Goal: Information Seeking & Learning: Find specific page/section

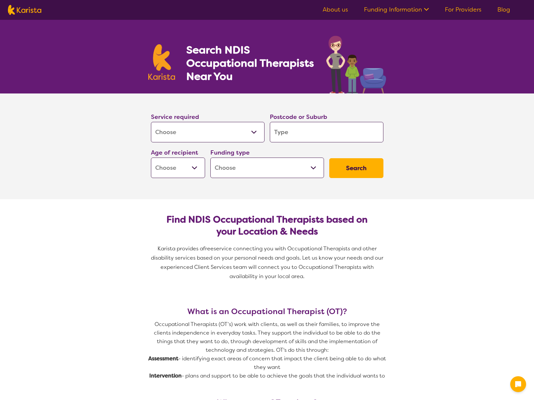
select select "[MEDICAL_DATA]"
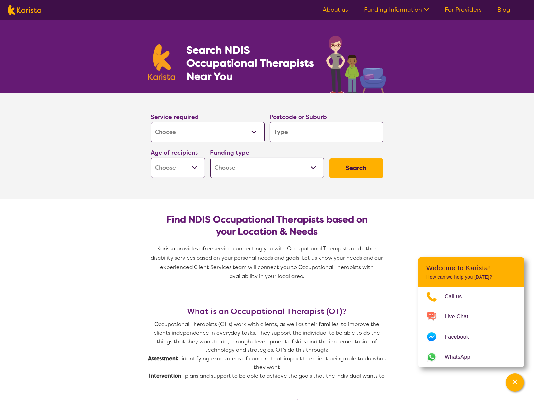
click at [292, 131] on input "search" at bounding box center [327, 132] width 114 height 20
type input "f"
type input "fr"
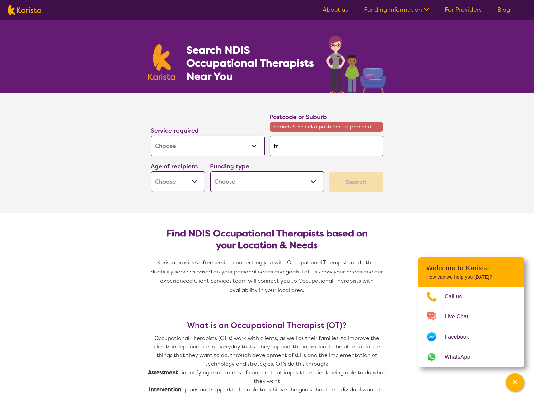
type input "fra"
type input "fran"
type input "frank"
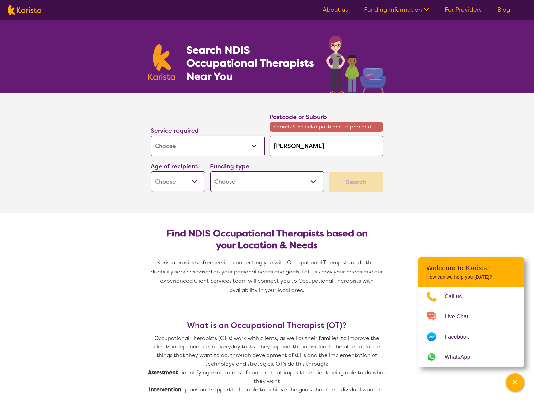
type input "frank"
type input "franks"
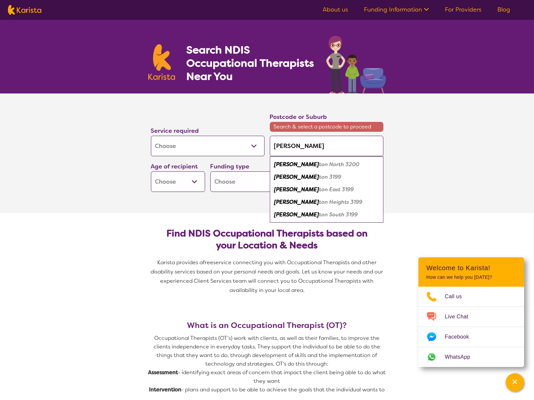
type input "frankst"
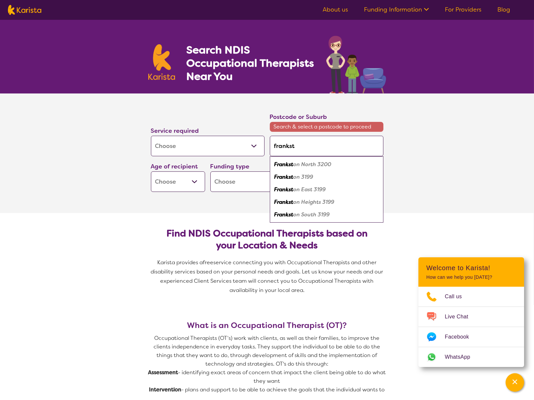
click at [304, 177] on em "on 3199" at bounding box center [303, 176] width 20 height 7
type input "3199"
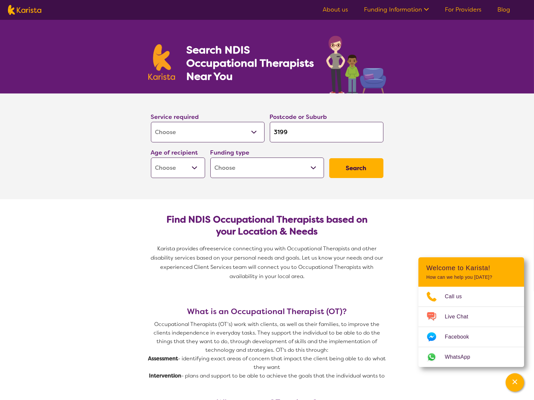
click at [307, 168] on select "Home Care Package (HCP) National Disability Insurance Scheme (NDIS) I don't know" at bounding box center [267, 167] width 114 height 20
select select "NDIS"
click at [210, 157] on select "Home Care Package (HCP) National Disability Insurance Scheme (NDIS) I don't know" at bounding box center [267, 167] width 114 height 20
select select "NDIS"
click at [344, 161] on button "Search" at bounding box center [356, 168] width 54 height 20
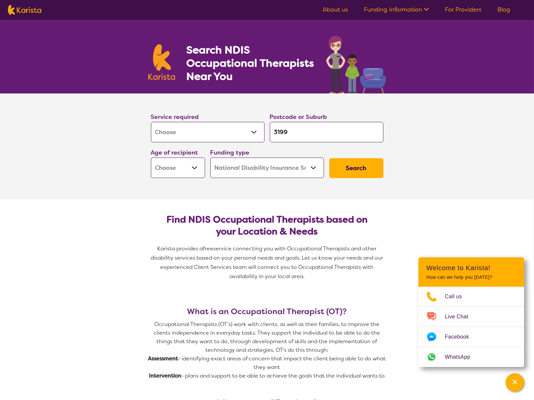
click at [199, 167] on select "Early Childhood - 0 to 9 Child - 10 to 11 Adolescent - 12 to 17 Adult - 18 to 6…" at bounding box center [178, 167] width 54 height 20
select select "AD"
click at [151, 157] on select "Early Childhood - 0 to 9 Child - 10 to 11 Adolescent - 12 to 17 Adult - 18 to 6…" at bounding box center [178, 167] width 54 height 20
select select "AD"
click at [338, 169] on button "Search" at bounding box center [356, 168] width 54 height 20
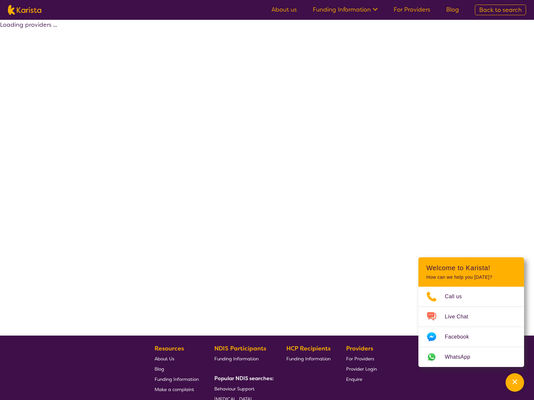
select select "by_score"
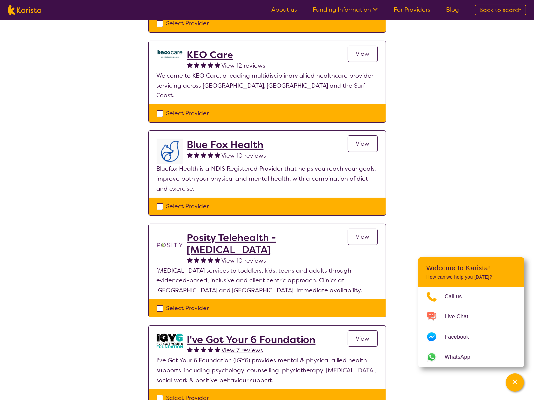
scroll to position [132, 0]
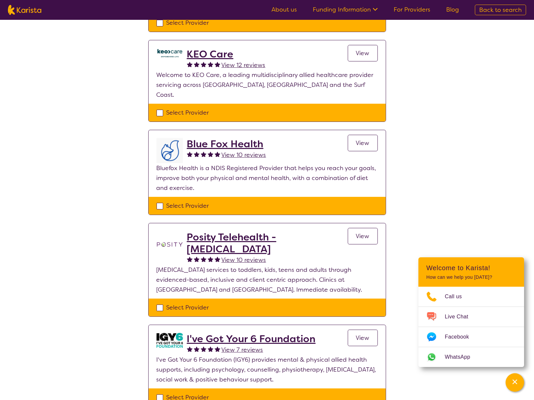
click at [350, 228] on link "View" at bounding box center [363, 236] width 30 height 17
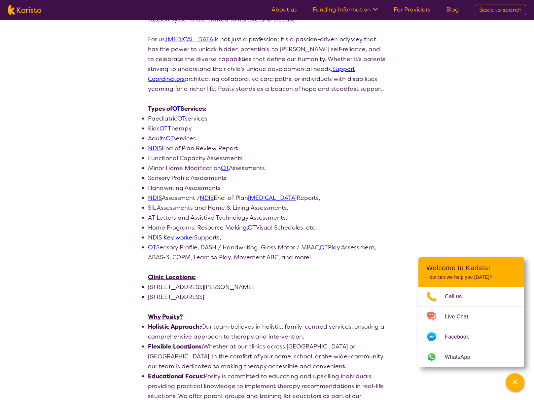
scroll to position [231, 0]
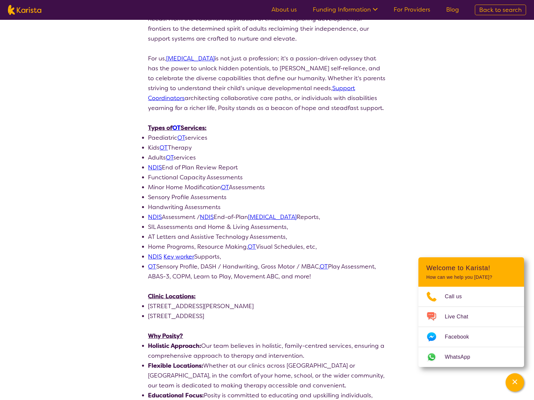
click at [170, 153] on link "OT" at bounding box center [170, 157] width 8 height 8
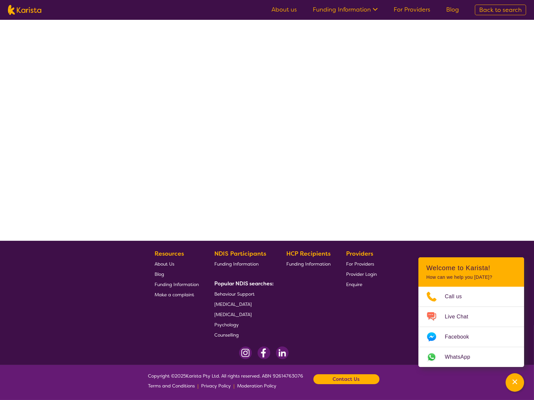
scroll to position [94, 0]
select select "by_score"
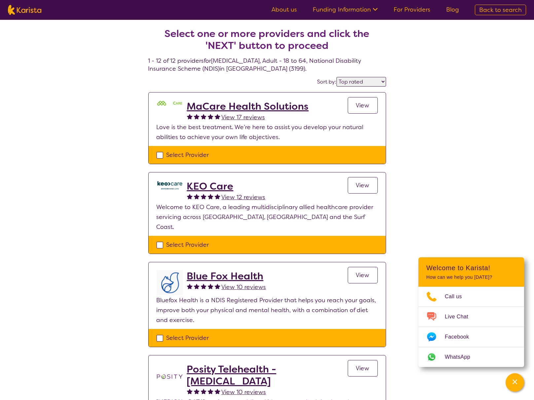
select select "[MEDICAL_DATA]"
select select "AD"
select select "NDIS"
select select "[MEDICAL_DATA]"
select select "AD"
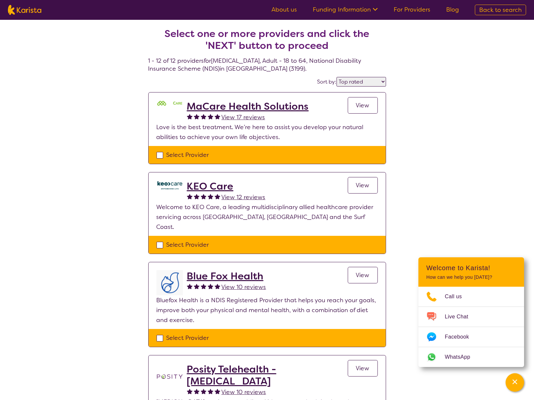
select select "NDIS"
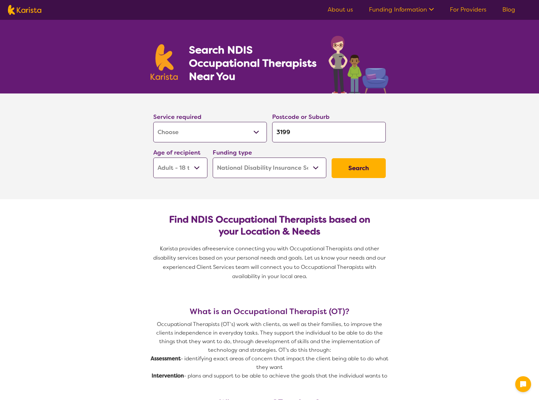
select select "[MEDICAL_DATA]"
select select "AD"
select select "NDIS"
select select "[MEDICAL_DATA]"
select select "AD"
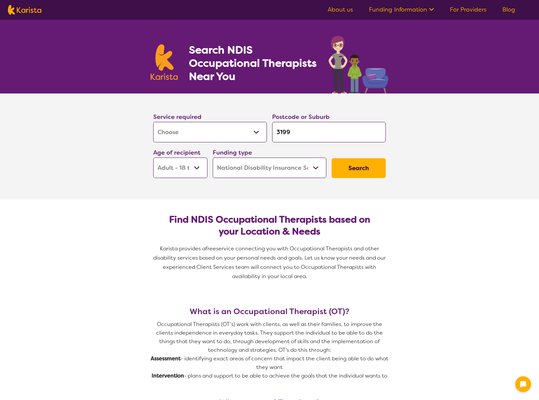
select select "NDIS"
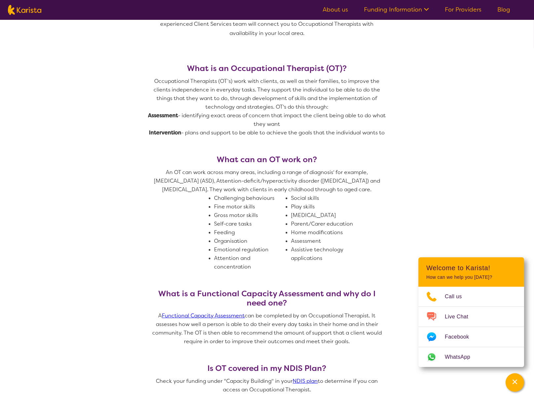
scroll to position [231, 0]
